Goal: Information Seeking & Learning: Learn about a topic

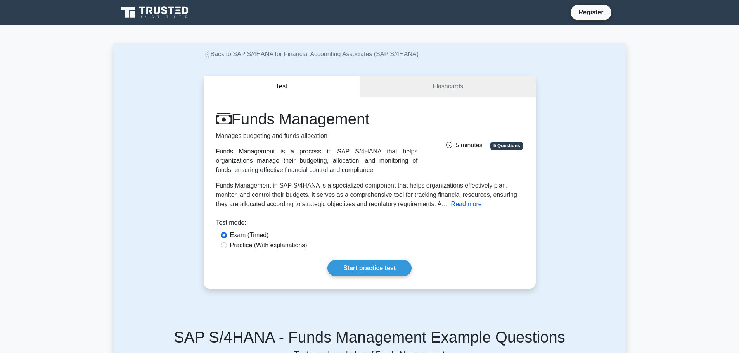
click at [466, 205] on button "Read more" at bounding box center [466, 204] width 31 height 9
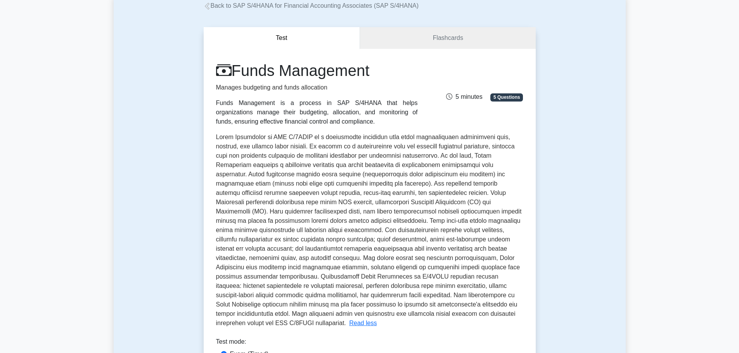
scroll to position [155, 0]
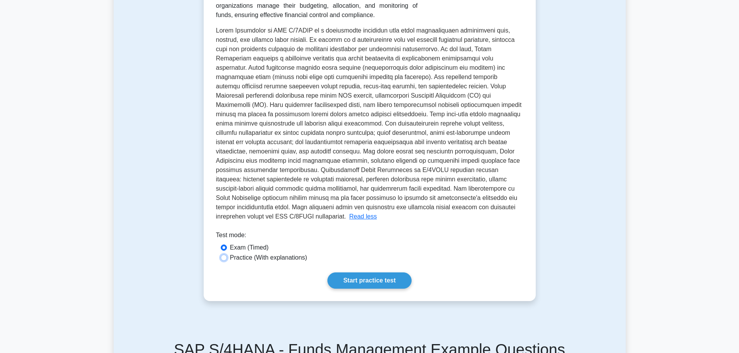
click at [224, 259] on input "Practice (With explanations)" at bounding box center [224, 258] width 6 height 6
radio input "true"
click at [381, 281] on link "Start practice test" at bounding box center [369, 281] width 84 height 16
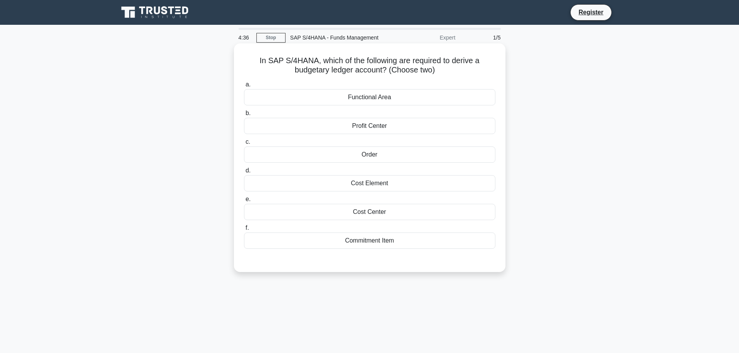
click at [379, 126] on div "Profit Center" at bounding box center [369, 126] width 251 height 16
click at [244, 116] on input "b. Profit Center" at bounding box center [244, 113] width 0 height 5
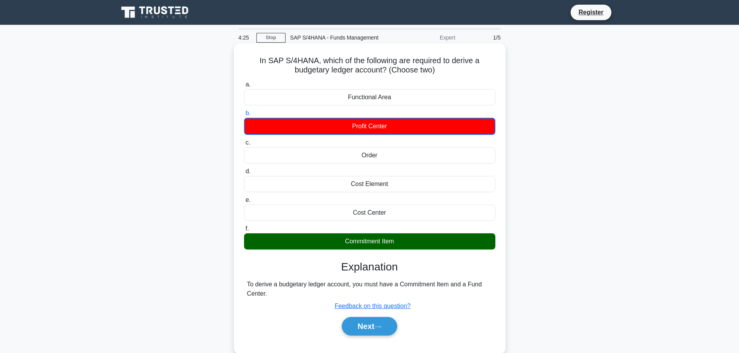
click at [372, 210] on div "Cost Center" at bounding box center [369, 213] width 251 height 16
click at [244, 203] on input "e. Cost Center" at bounding box center [244, 200] width 0 height 5
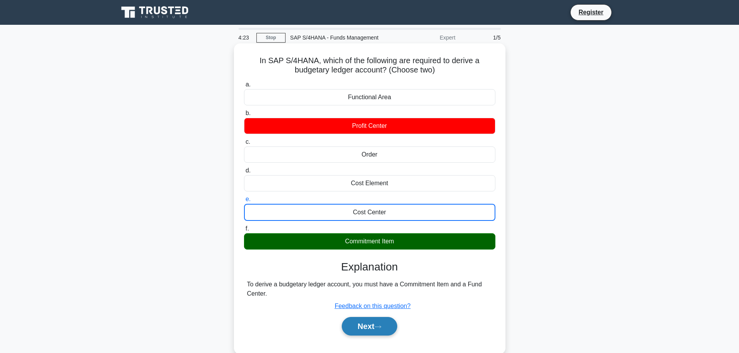
click at [379, 329] on icon at bounding box center [377, 327] width 7 height 4
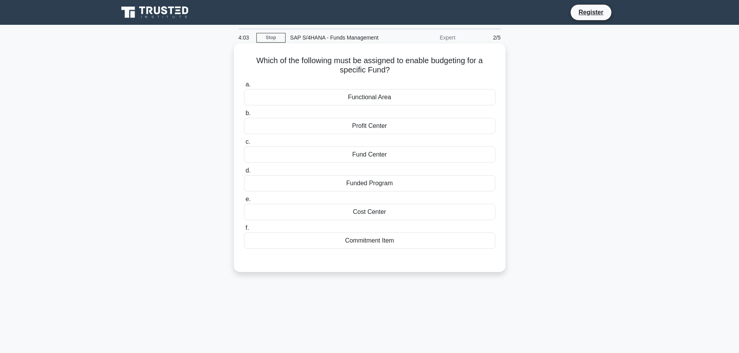
click at [397, 245] on div "Commitment Item" at bounding box center [369, 241] width 251 height 16
click at [244, 231] on input "f. Commitment Item" at bounding box center [244, 228] width 0 height 5
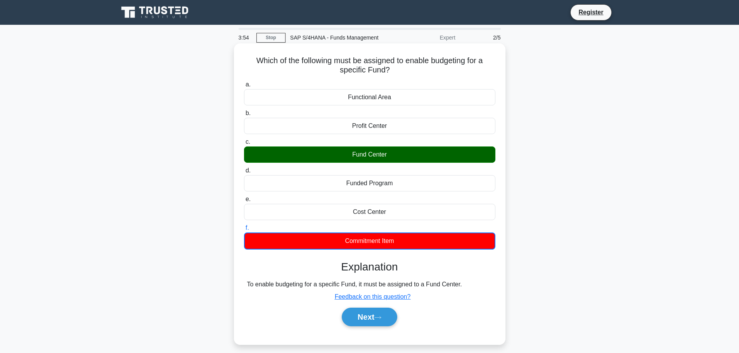
click at [401, 156] on div "Fund Center" at bounding box center [369, 155] width 251 height 16
click at [244, 145] on input "c. Fund Center" at bounding box center [244, 142] width 0 height 5
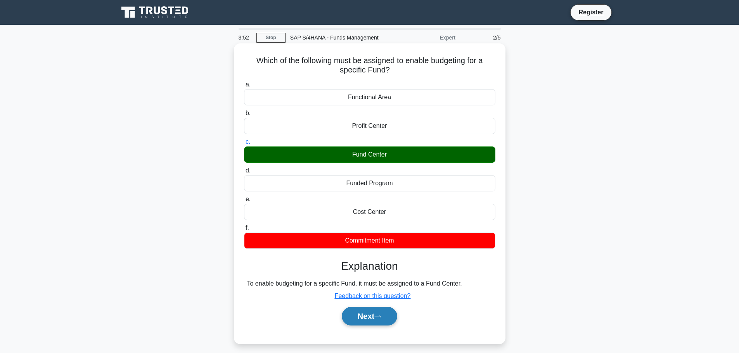
click at [371, 317] on button "Next" at bounding box center [369, 316] width 55 height 19
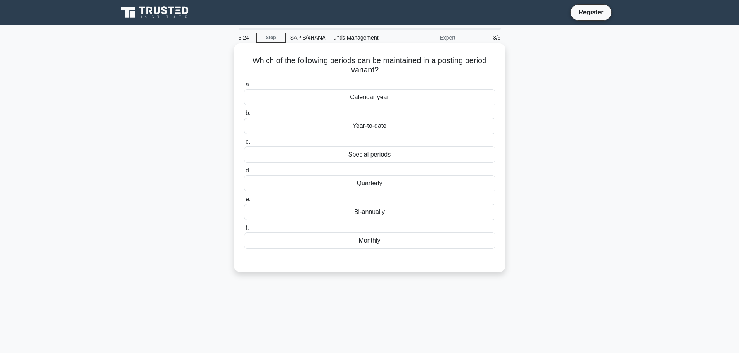
click at [410, 102] on div "Calendar year" at bounding box center [369, 97] width 251 height 16
click at [244, 87] on input "a. Calendar year" at bounding box center [244, 84] width 0 height 5
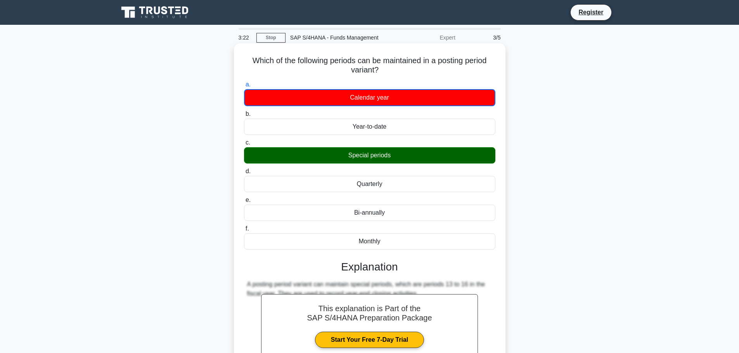
click at [381, 163] on div "Special periods" at bounding box center [369, 155] width 251 height 16
click at [244, 145] on input "c. Special periods" at bounding box center [244, 142] width 0 height 5
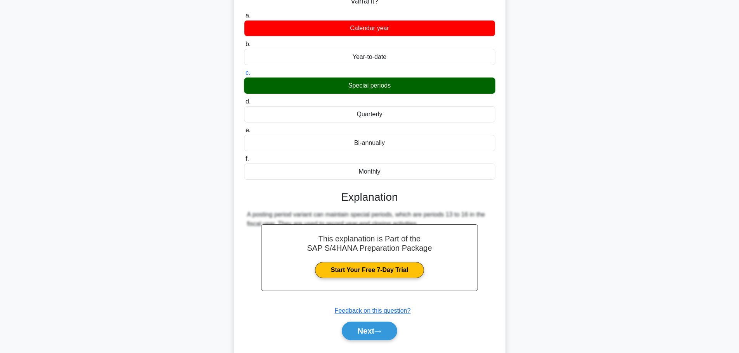
scroll to position [78, 0]
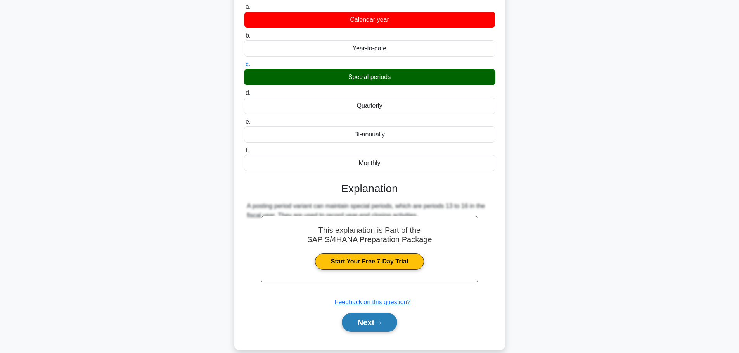
click at [372, 322] on button "Next" at bounding box center [369, 322] width 55 height 19
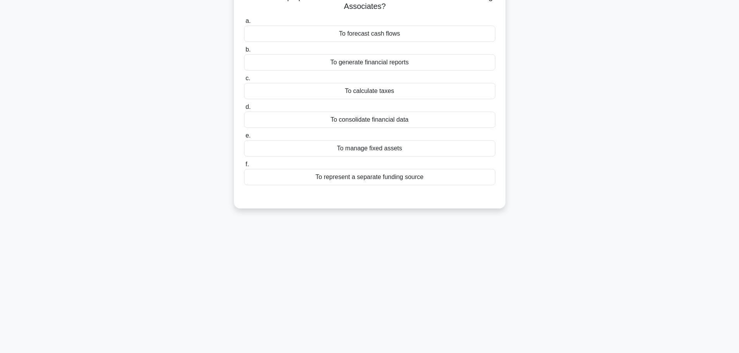
scroll to position [0, 0]
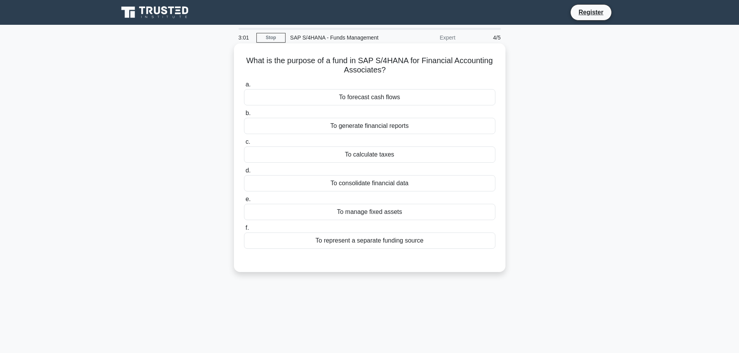
click at [403, 191] on div "To consolidate financial data" at bounding box center [369, 183] width 251 height 16
click at [244, 173] on input "d. To consolidate financial data" at bounding box center [244, 170] width 0 height 5
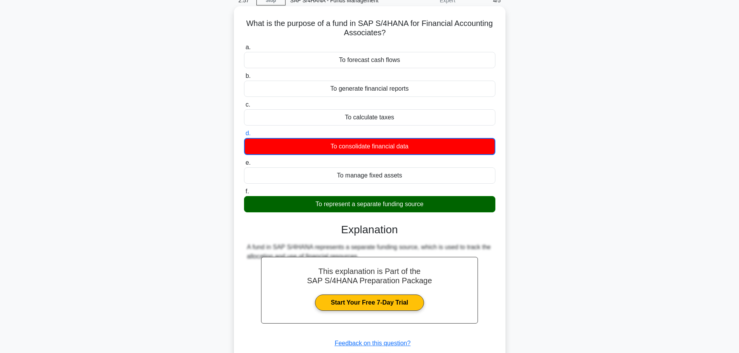
scroll to position [90, 0]
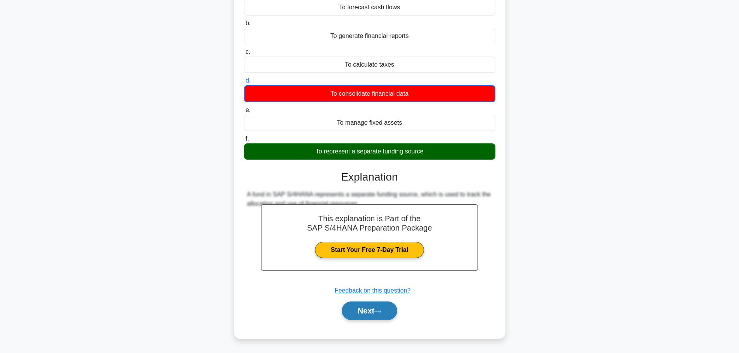
click at [370, 311] on button "Next" at bounding box center [369, 311] width 55 height 19
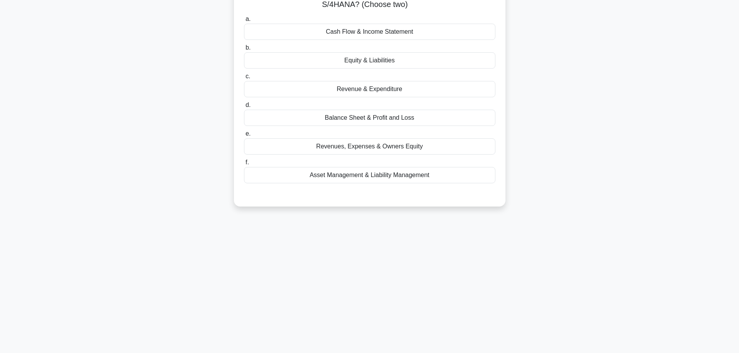
scroll to position [27, 0]
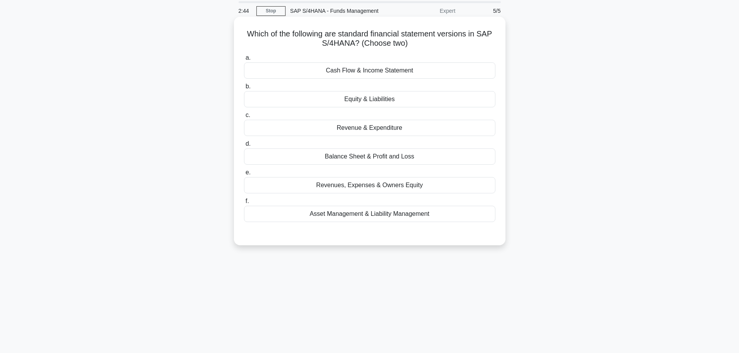
click at [417, 158] on div "Balance Sheet & Profit and Loss" at bounding box center [369, 157] width 251 height 16
click at [244, 147] on input "d. Balance Sheet & Profit and Loss" at bounding box center [244, 144] width 0 height 5
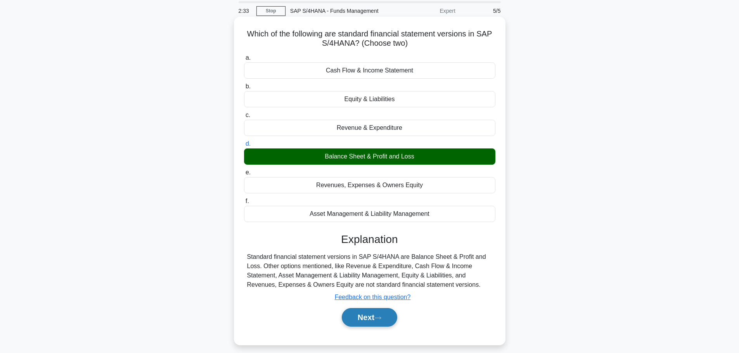
click at [367, 318] on button "Next" at bounding box center [369, 317] width 55 height 19
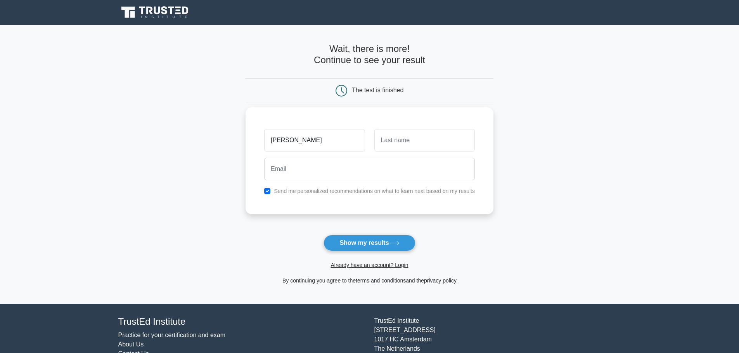
type input "[PERSON_NAME]"
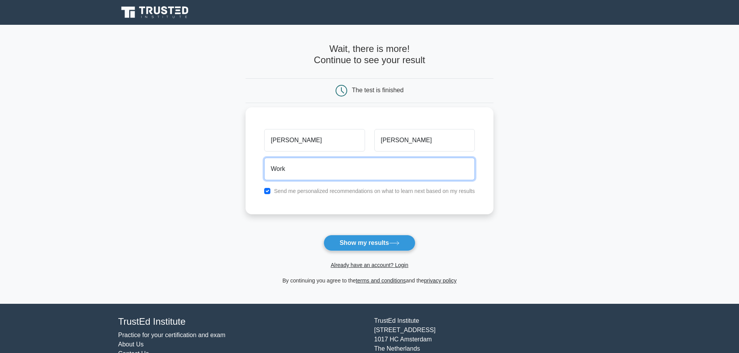
type input "workflow4me@gmail.com"
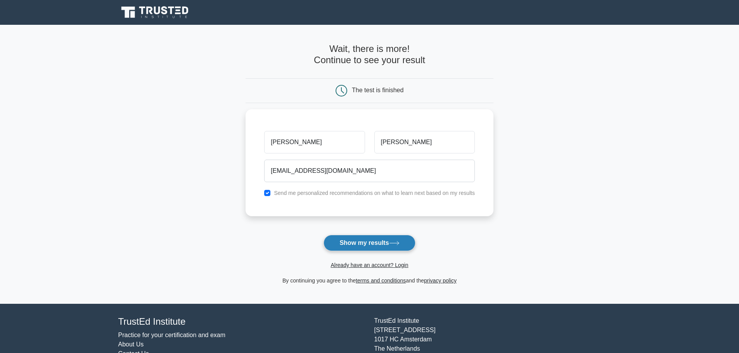
click at [376, 242] on button "Show my results" at bounding box center [370, 243] width 92 height 16
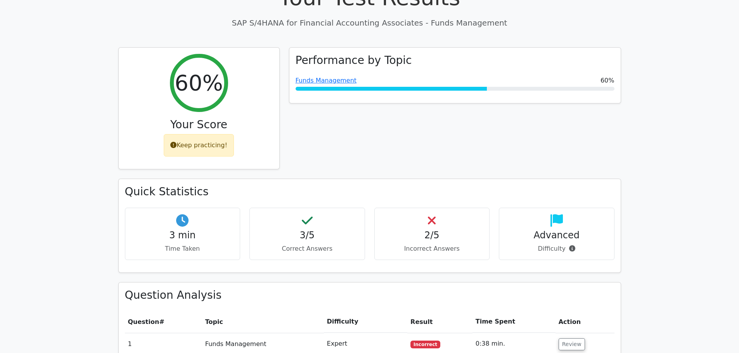
scroll to position [272, 0]
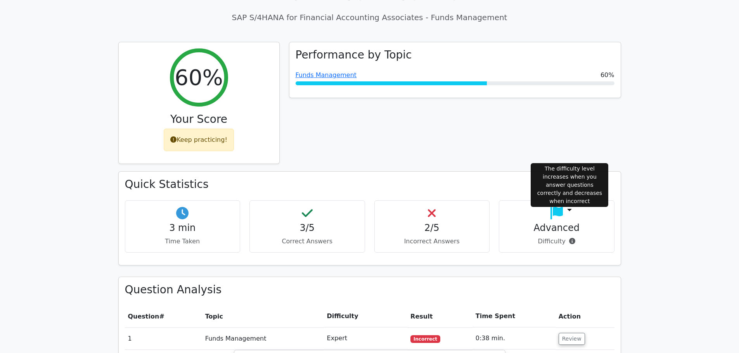
click at [570, 238] on icon at bounding box center [572, 241] width 6 height 6
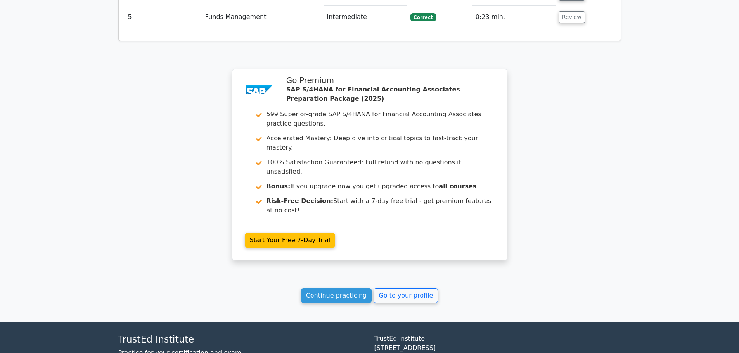
scroll to position [980, 0]
